Goal: Transaction & Acquisition: Purchase product/service

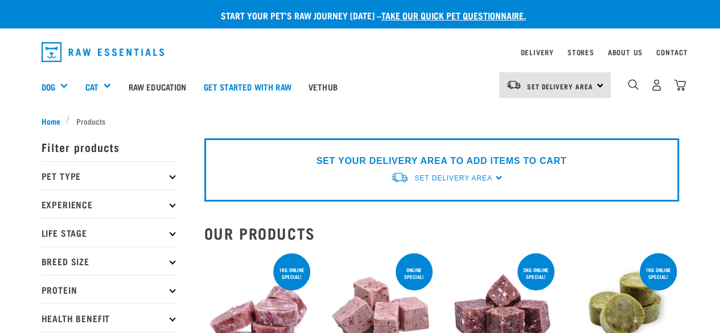
click at [116, 175] on p "Pet Type" at bounding box center [110, 175] width 137 height 28
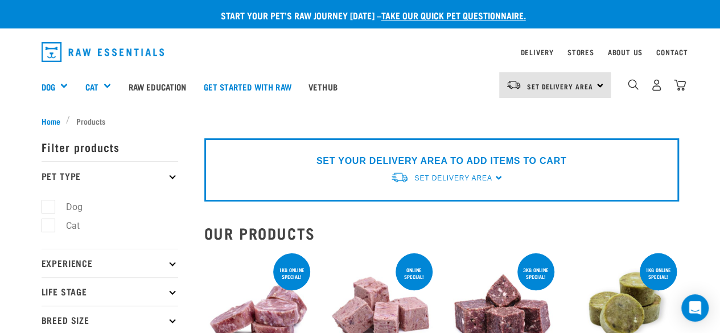
click at [64, 209] on label "Dog" at bounding box center [67, 207] width 39 height 14
click at [49, 208] on input "Dog" at bounding box center [45, 204] width 7 height 7
checkbox input "true"
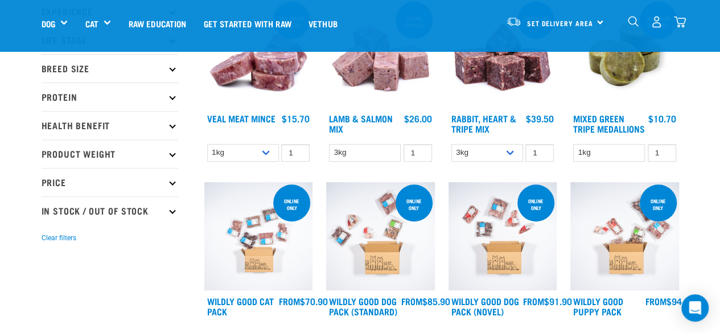
scroll to position [114, 0]
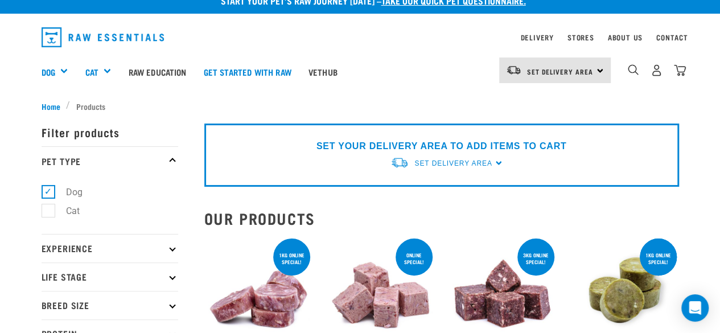
scroll to position [57, 0]
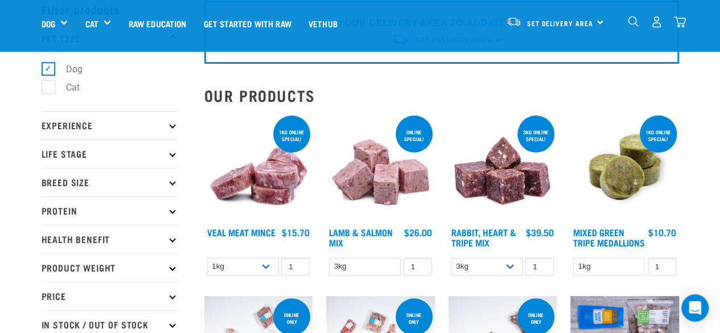
click at [130, 157] on p "Life Stage" at bounding box center [110, 153] width 137 height 28
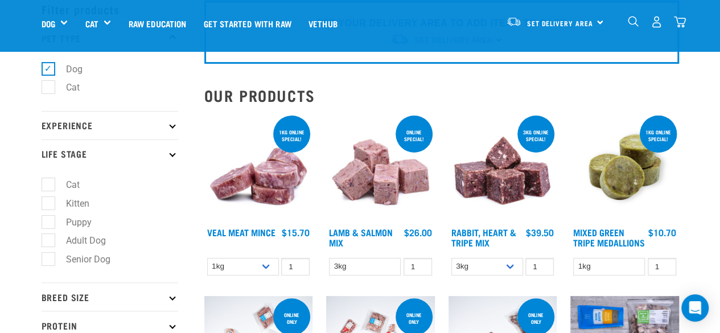
click at [52, 240] on label "Adult Dog" at bounding box center [79, 240] width 63 height 14
click at [49, 240] on input "Adult Dog" at bounding box center [45, 238] width 7 height 7
checkbox input "true"
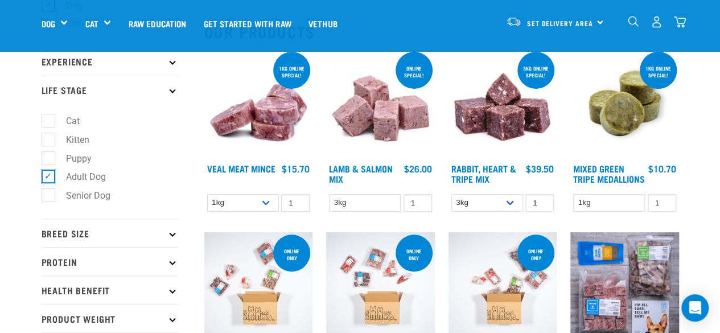
scroll to position [171, 0]
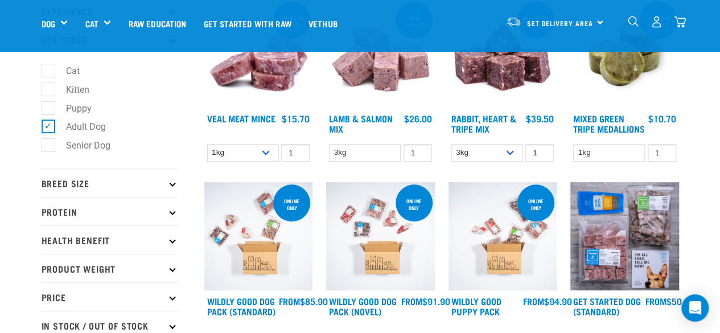
click at [112, 185] on p "Breed Size" at bounding box center [110, 182] width 137 height 28
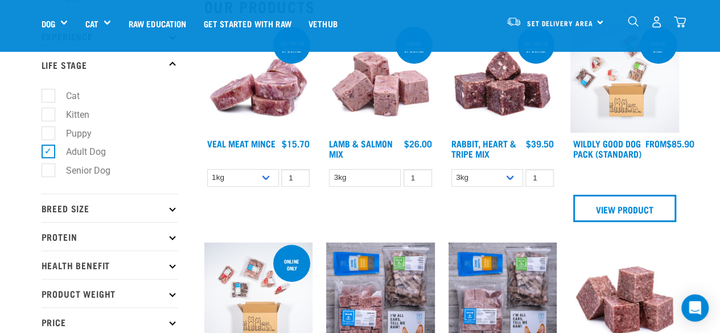
scroll to position [171, 0]
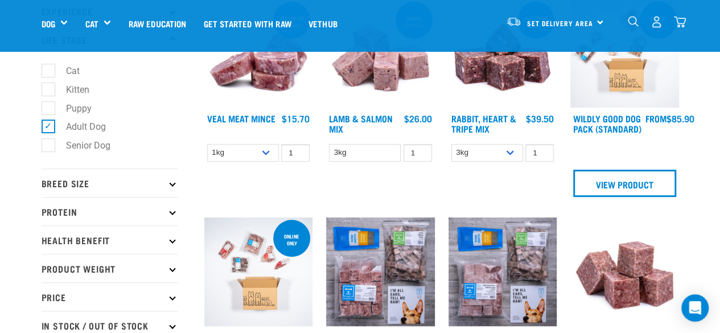
click at [118, 186] on p "Breed Size" at bounding box center [110, 182] width 137 height 28
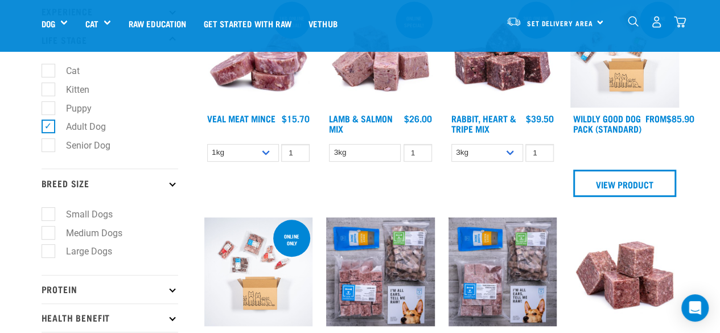
click at [52, 232] on label "Medium Dogs" at bounding box center [87, 233] width 79 height 14
click at [49, 232] on input "Medium Dogs" at bounding box center [45, 230] width 7 height 7
checkbox input "true"
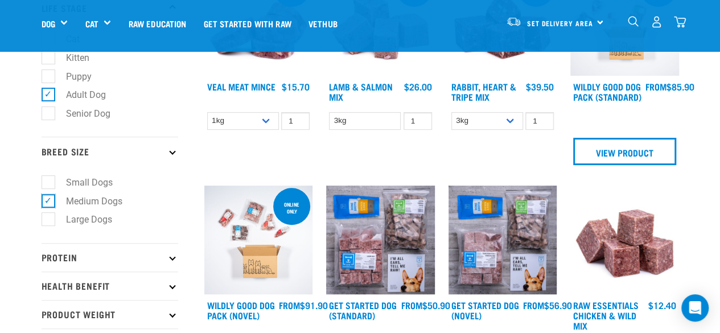
scroll to position [228, 0]
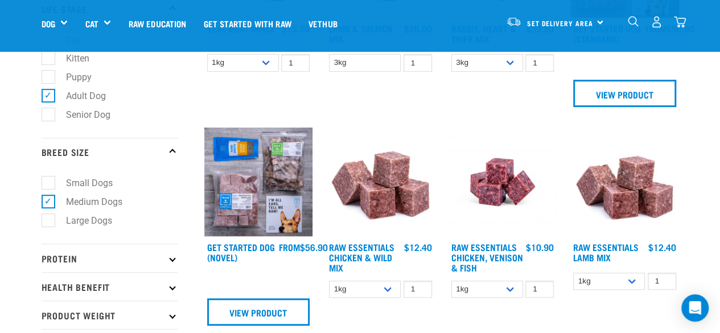
scroll to position [285, 0]
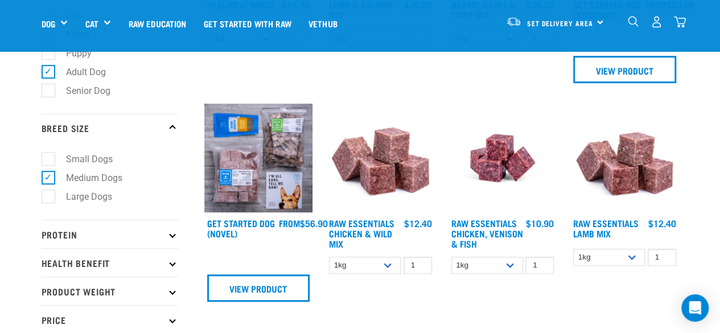
click at [120, 258] on p "Health Benefit" at bounding box center [110, 262] width 137 height 28
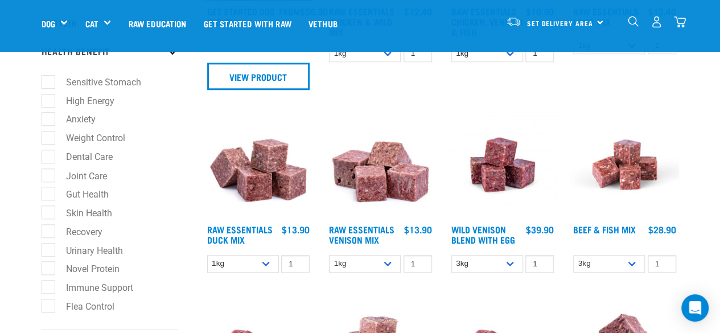
scroll to position [512, 0]
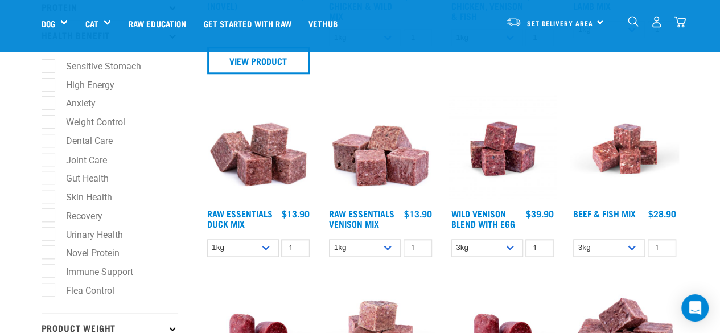
click at [52, 200] on label "Skin Health" at bounding box center [82, 197] width 69 height 14
click at [49, 199] on input "Skin Health" at bounding box center [45, 194] width 7 height 7
checkbox input "true"
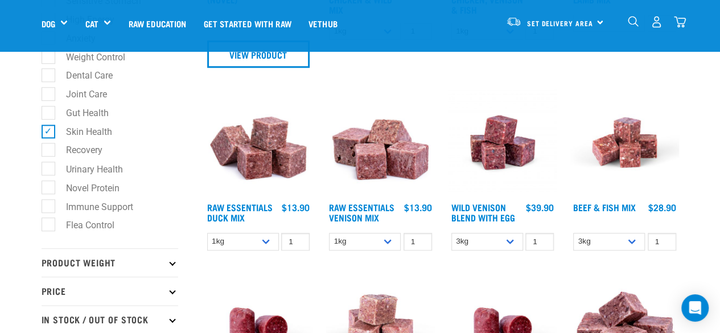
scroll to position [569, 0]
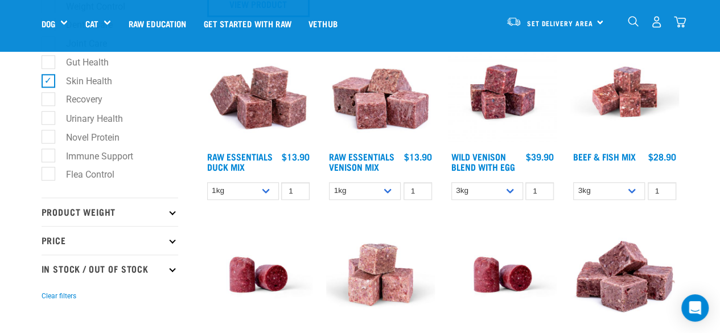
click at [133, 211] on p "Product Weight" at bounding box center [110, 212] width 137 height 28
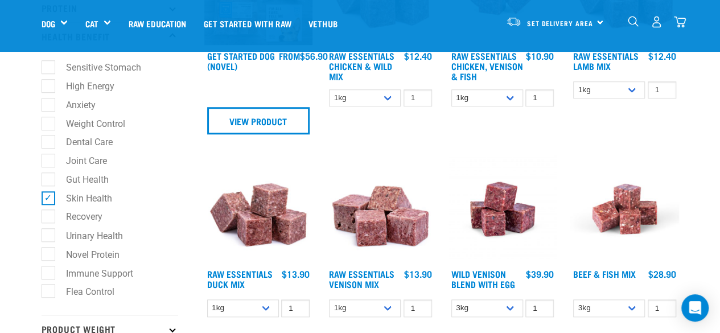
scroll to position [512, 0]
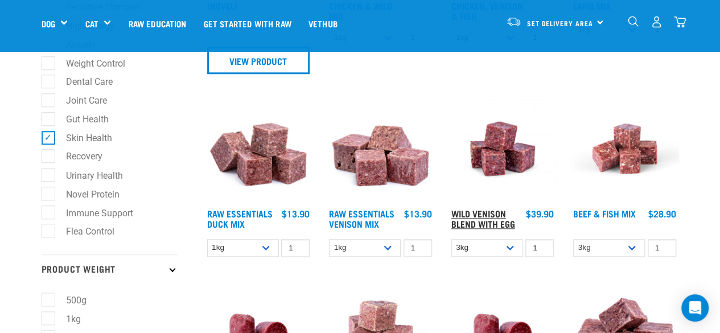
click at [470, 213] on link "Wild Venison Blend with Egg" at bounding box center [483, 218] width 64 height 15
click at [479, 221] on link "Wild Venison Blend with Egg" at bounding box center [483, 218] width 64 height 15
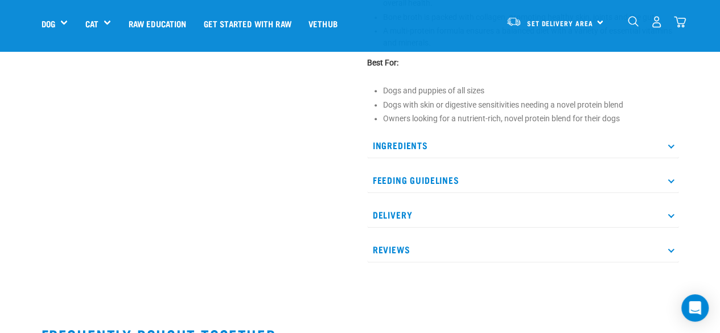
scroll to position [512, 0]
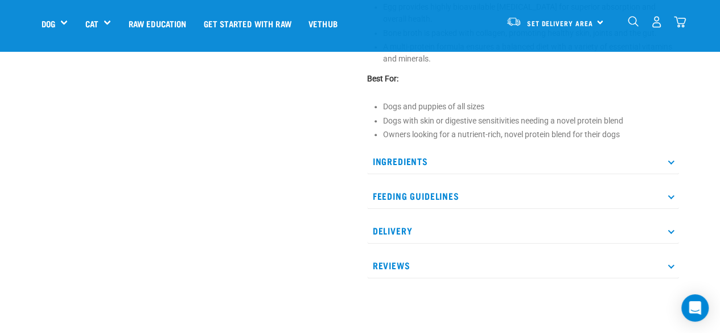
click at [454, 166] on p "Ingredients" at bounding box center [523, 162] width 312 height 26
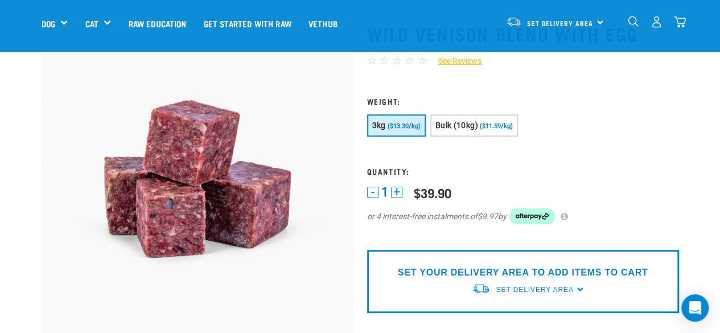
scroll to position [0, 0]
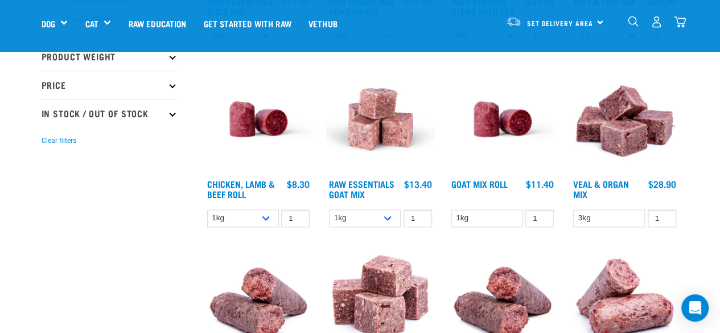
scroll to position [740, 0]
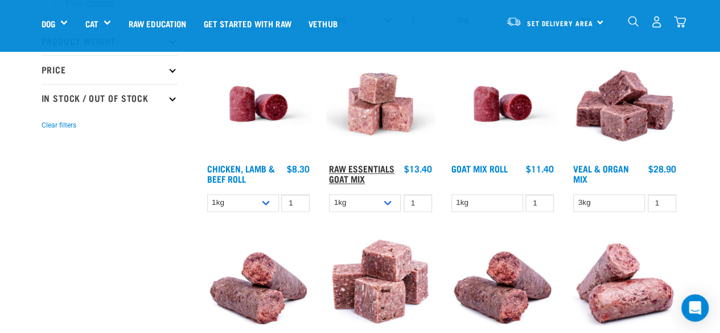
click at [374, 168] on link "Raw Essentials Goat Mix" at bounding box center [361, 173] width 65 height 15
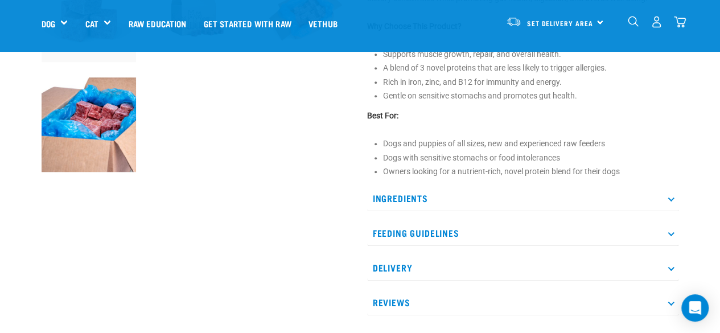
scroll to position [455, 0]
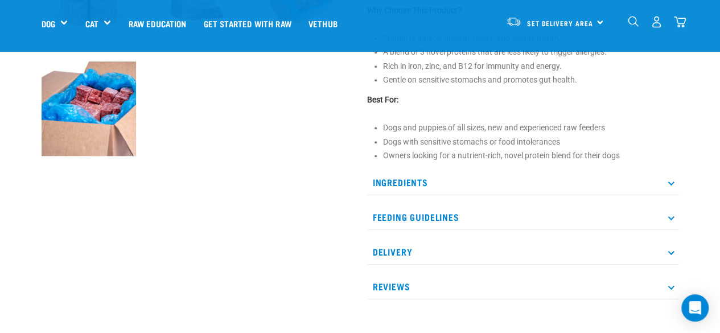
click at [422, 187] on p "Ingredients" at bounding box center [523, 183] width 312 height 26
